Goal: Information Seeking & Learning: Learn about a topic

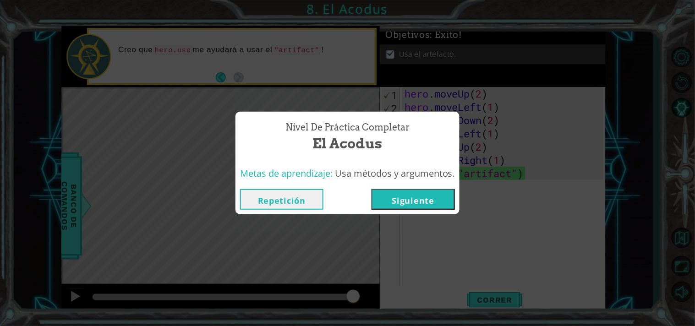
scroll to position [0, 2]
click at [392, 201] on button "Siguiente" at bounding box center [412, 199] width 83 height 21
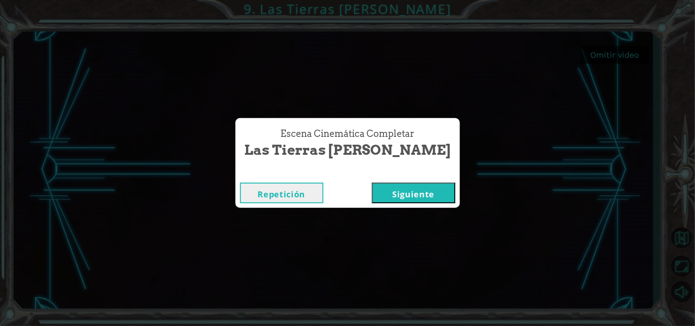
click at [372, 197] on button "Siguiente" at bounding box center [413, 193] width 83 height 21
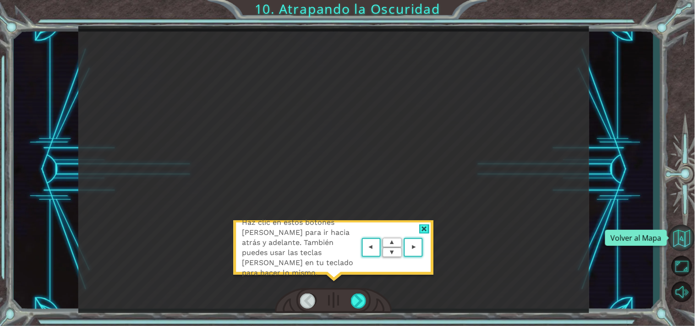
click at [680, 230] on button "Volver al Mapa" at bounding box center [681, 238] width 27 height 27
